Goal: Find specific page/section: Find specific page/section

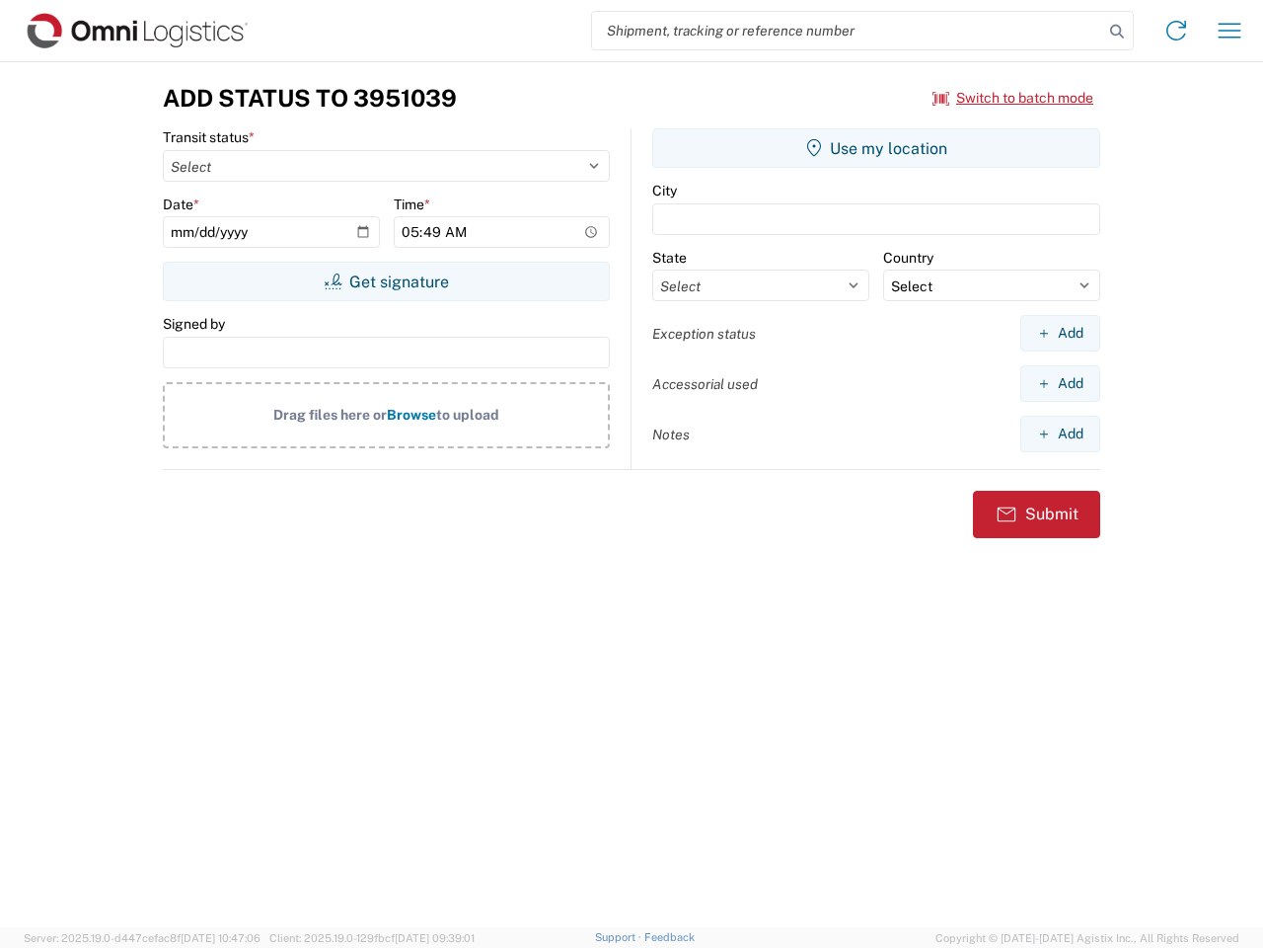
click at [848, 31] on input "search" at bounding box center [847, 31] width 511 height 38
click at [1117, 32] on icon at bounding box center [1118, 32] width 28 height 28
click at [1177, 31] on icon at bounding box center [1177, 31] width 32 height 32
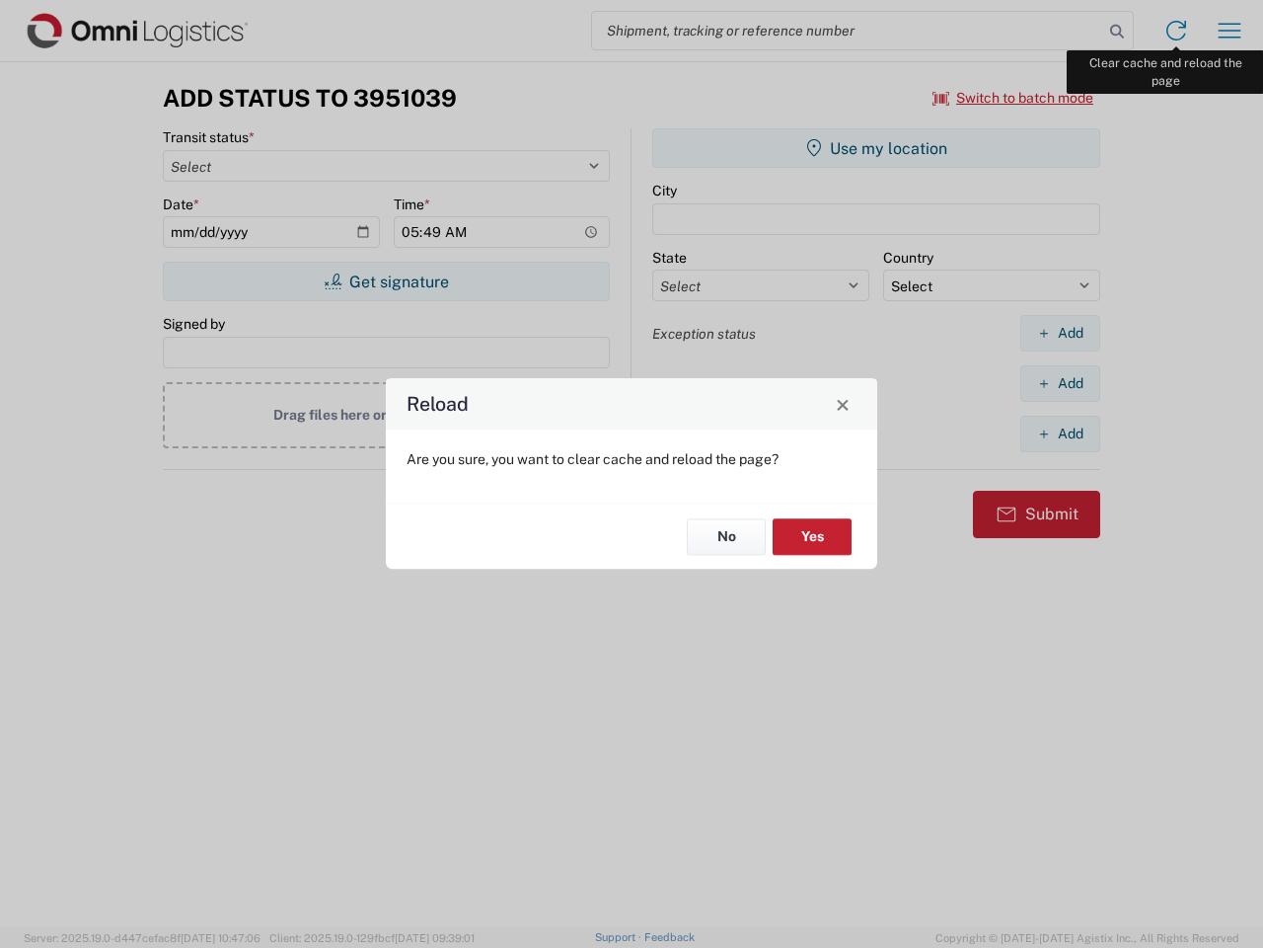
click at [1230, 31] on div "Reload Are you sure, you want to clear cache and reload the page? No Yes" at bounding box center [631, 474] width 1263 height 948
click at [1014, 98] on div "Reload Are you sure, you want to clear cache and reload the page? No Yes" at bounding box center [631, 474] width 1263 height 948
click at [386, 281] on div "Reload Are you sure, you want to clear cache and reload the page? No Yes" at bounding box center [631, 474] width 1263 height 948
click at [876, 148] on div "Reload Are you sure, you want to clear cache and reload the page? No Yes" at bounding box center [631, 474] width 1263 height 948
click at [1060, 333] on div "Reload Are you sure, you want to clear cache and reload the page? No Yes" at bounding box center [631, 474] width 1263 height 948
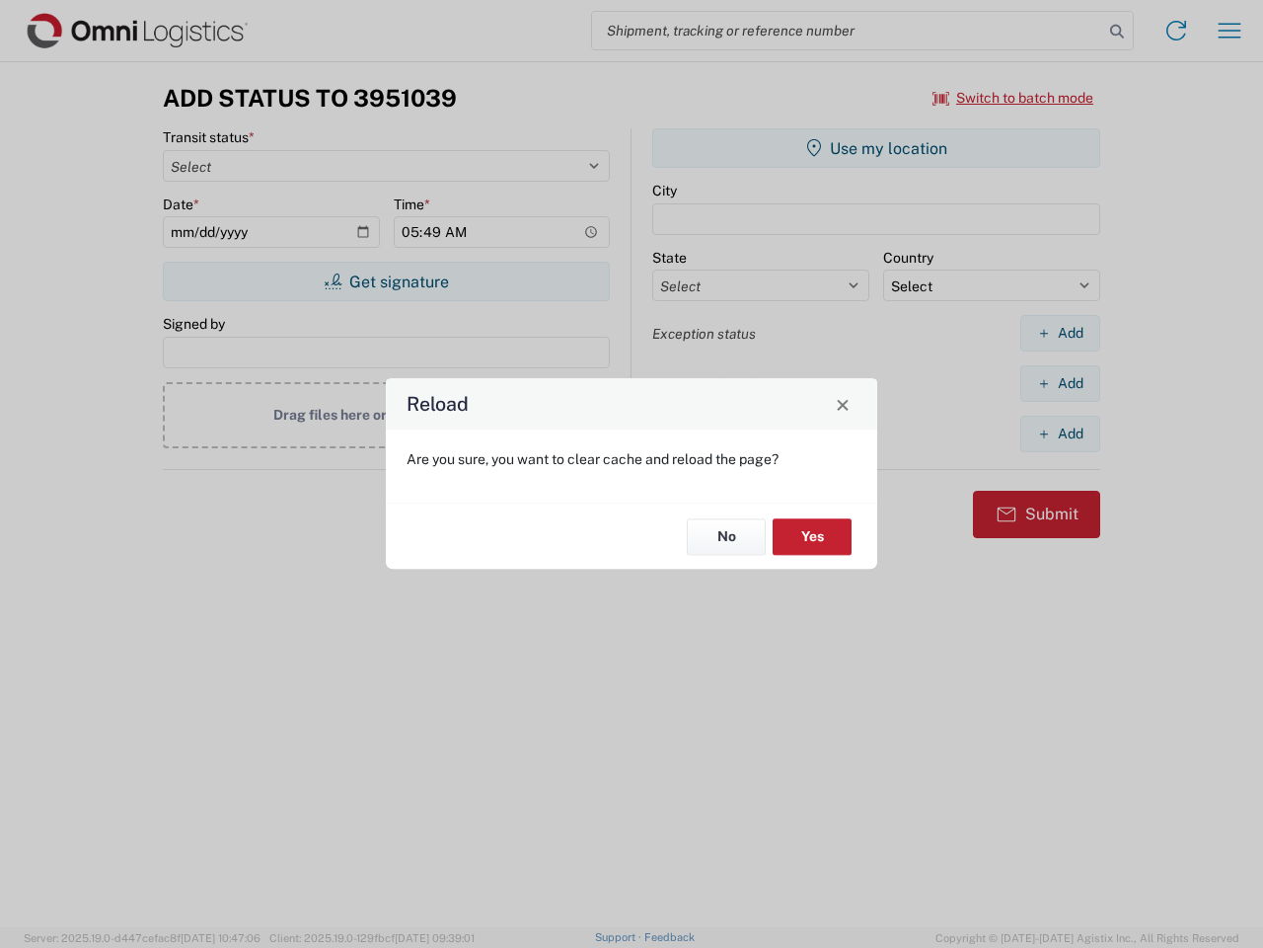
click at [1060, 383] on div "Reload Are you sure, you want to clear cache and reload the page? No Yes" at bounding box center [631, 474] width 1263 height 948
click at [1060, 433] on div "Reload Are you sure, you want to clear cache and reload the page? No Yes" at bounding box center [631, 474] width 1263 height 948
